Goal: Book appointment/travel/reservation

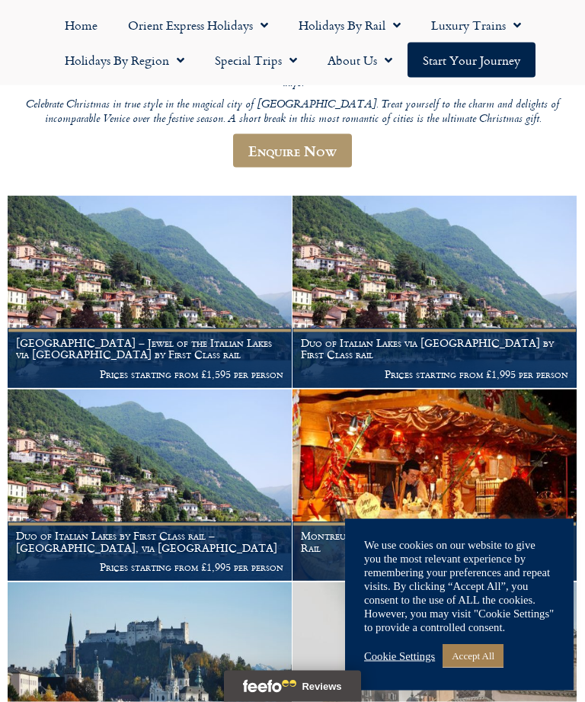
scroll to position [310, 0]
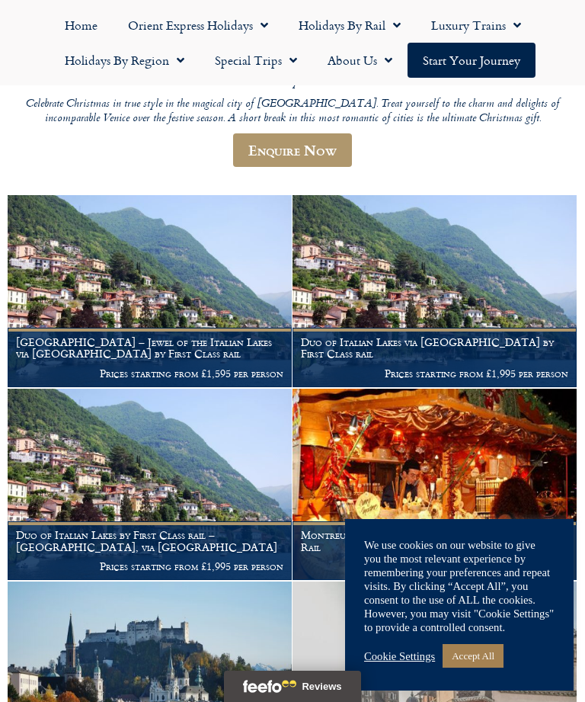
click at [482, 667] on link "Accept All" at bounding box center [473, 656] width 61 height 24
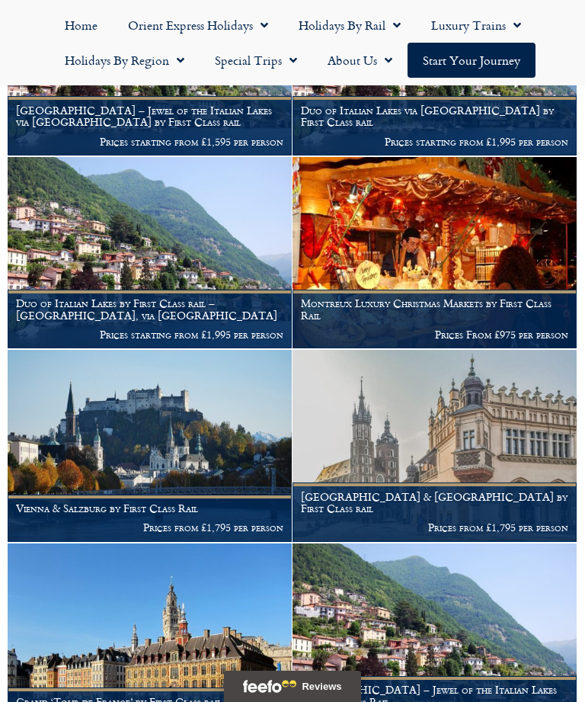
scroll to position [545, 0]
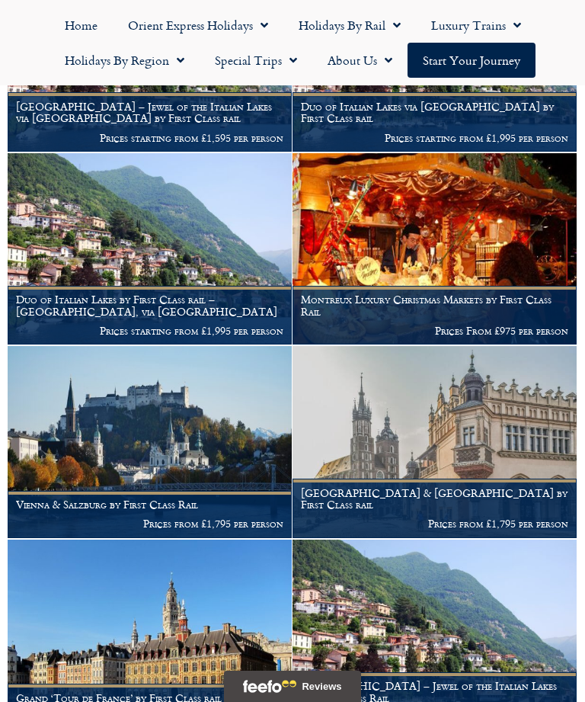
click at [201, 517] on p "Prices from £1,795 per person" at bounding box center [149, 523] width 267 height 12
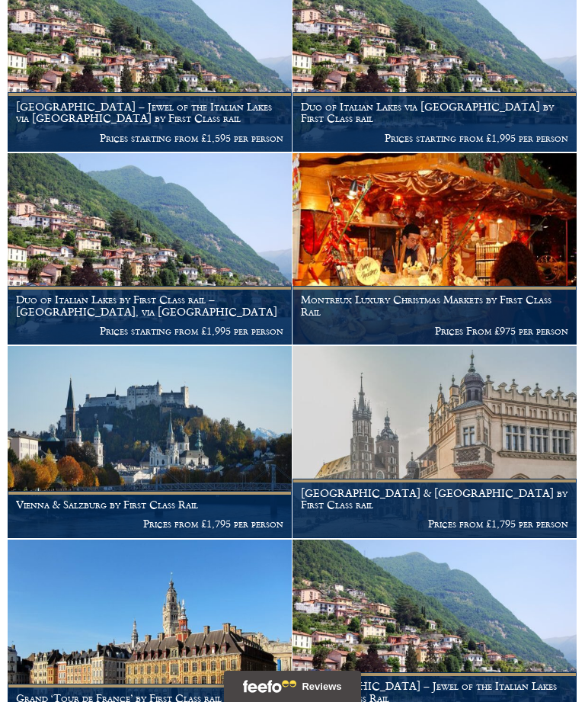
scroll to position [594, 0]
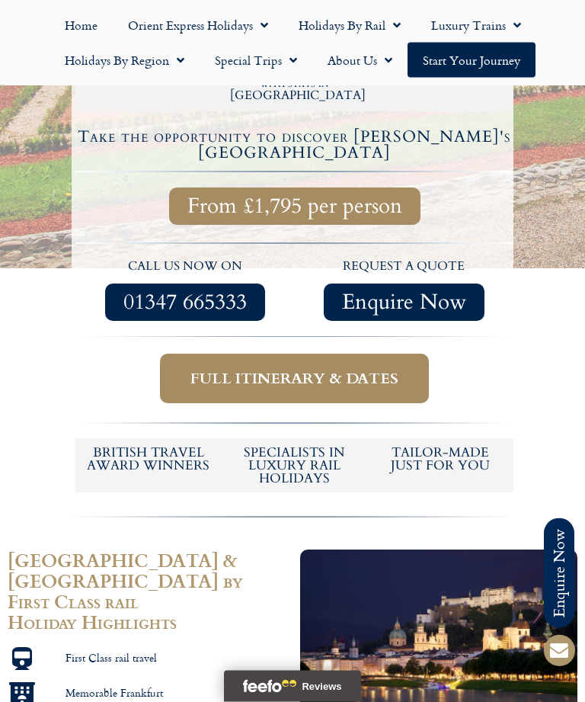
scroll to position [538, 0]
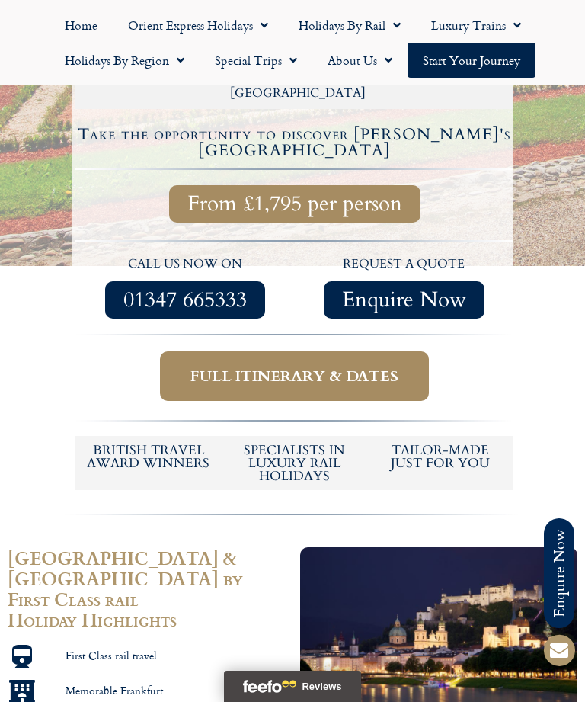
click at [302, 366] on span "Full itinerary & dates" at bounding box center [294, 375] width 208 height 19
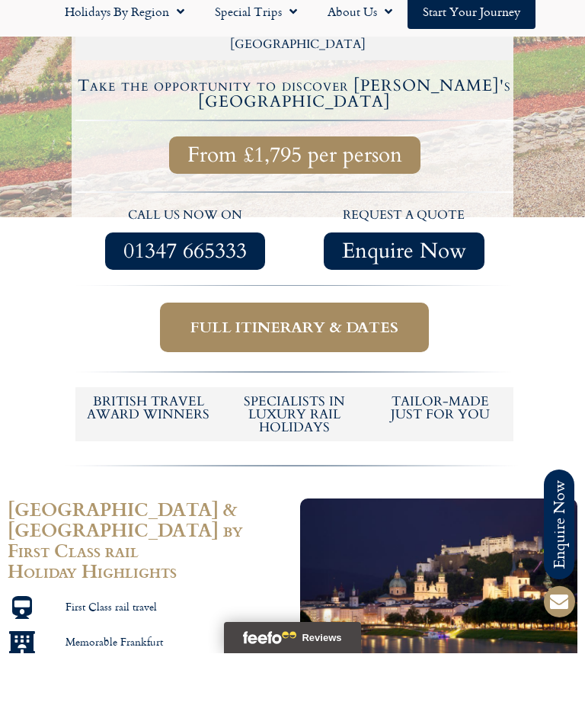
scroll to position [587, 0]
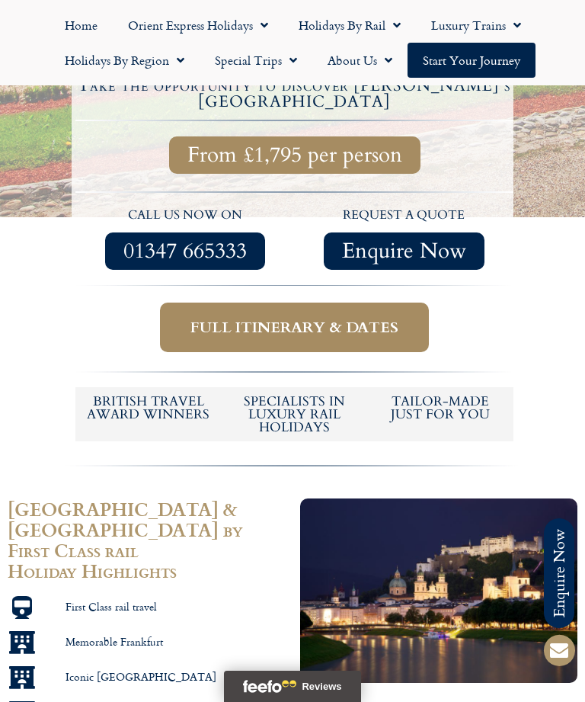
click at [292, 318] on span "Full itinerary & dates" at bounding box center [294, 327] width 208 height 19
click at [290, 318] on span "Full itinerary & dates" at bounding box center [294, 327] width 208 height 19
click at [327, 318] on span "Full itinerary & dates" at bounding box center [294, 327] width 208 height 19
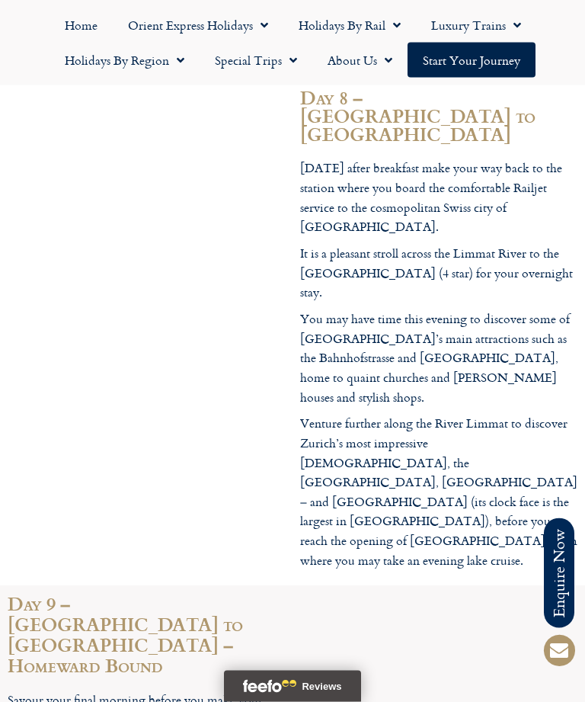
scroll to position [3795, 0]
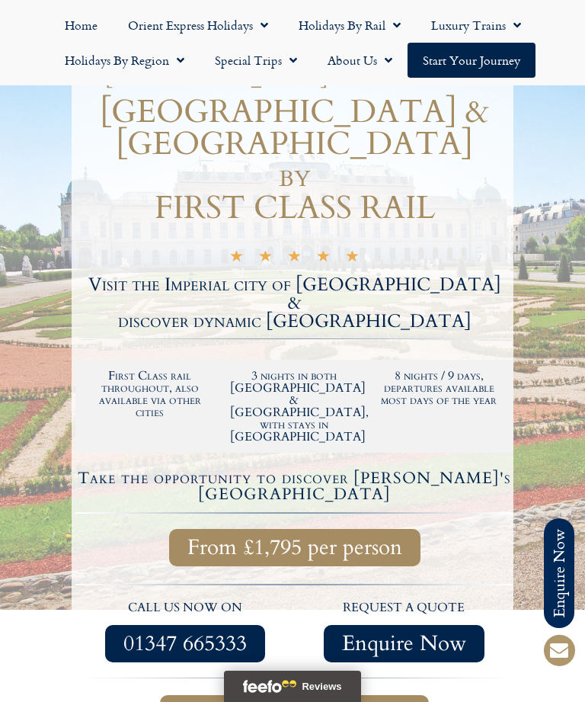
scroll to position [0, 0]
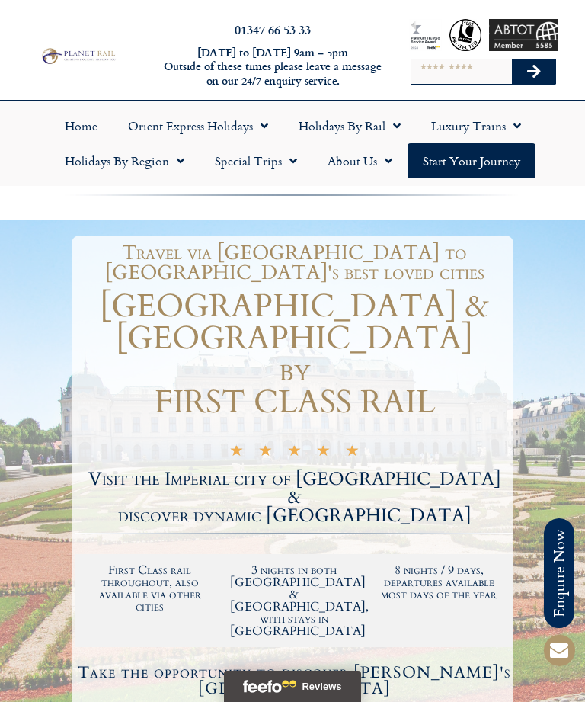
click at [284, 168] on span "Menu" at bounding box center [289, 160] width 15 height 27
click at [548, 238] on div at bounding box center [292, 632] width 585 height 824
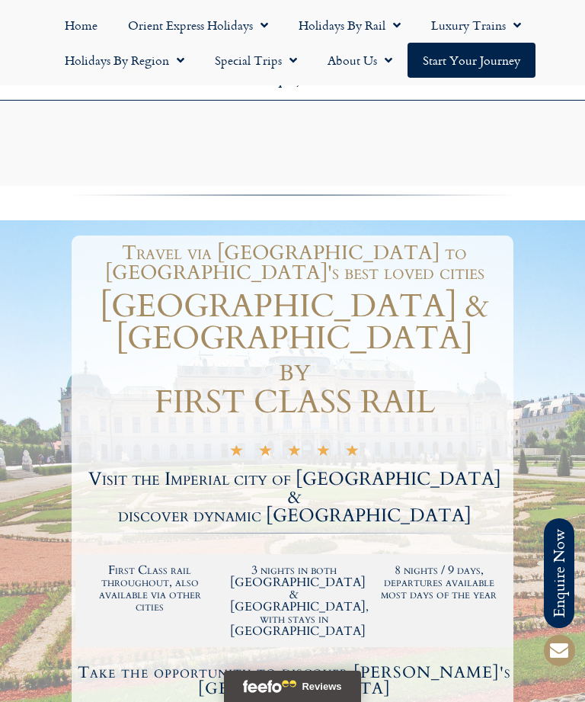
scroll to position [587, 0]
